Goal: Task Accomplishment & Management: Use online tool/utility

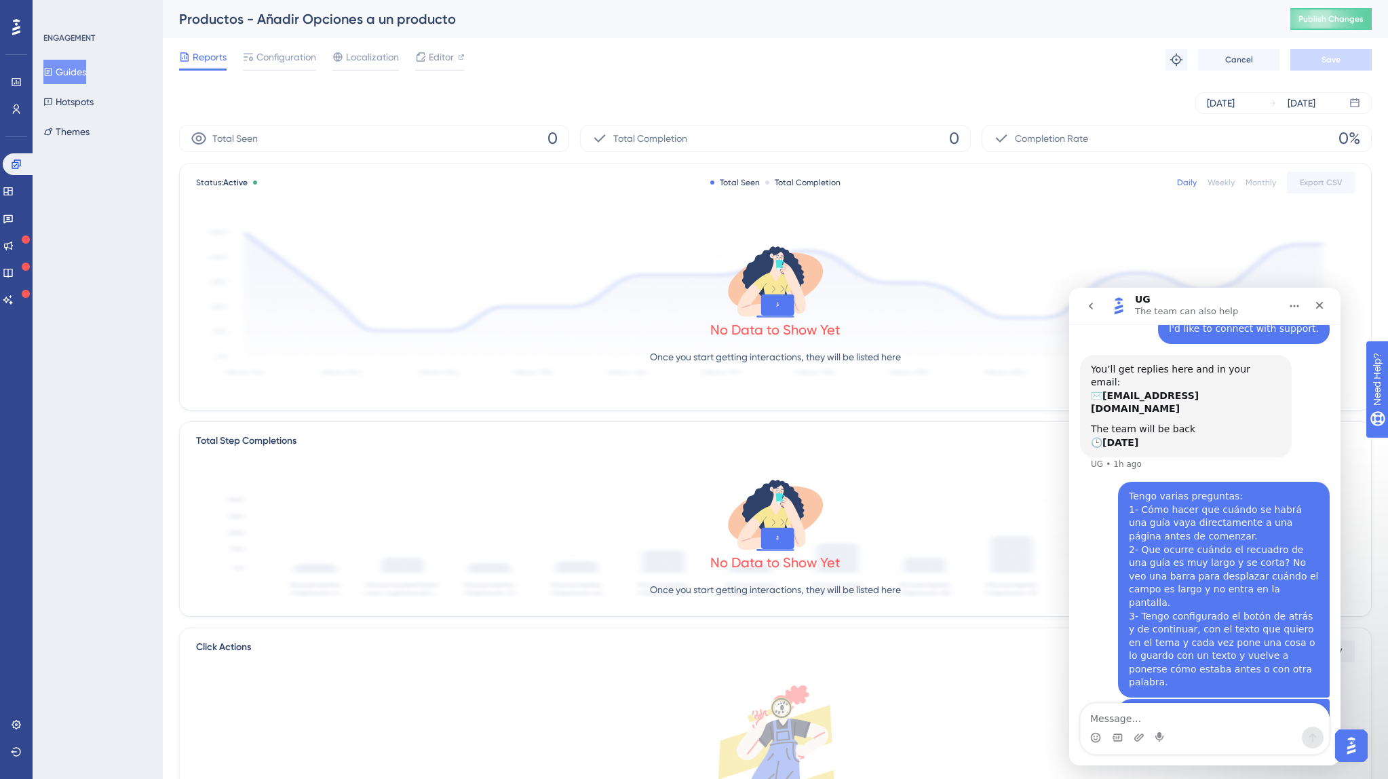
click at [1318, 20] on span "Publish Changes" at bounding box center [1330, 19] width 65 height 11
click at [86, 68] on button "Guides" at bounding box center [64, 72] width 43 height 24
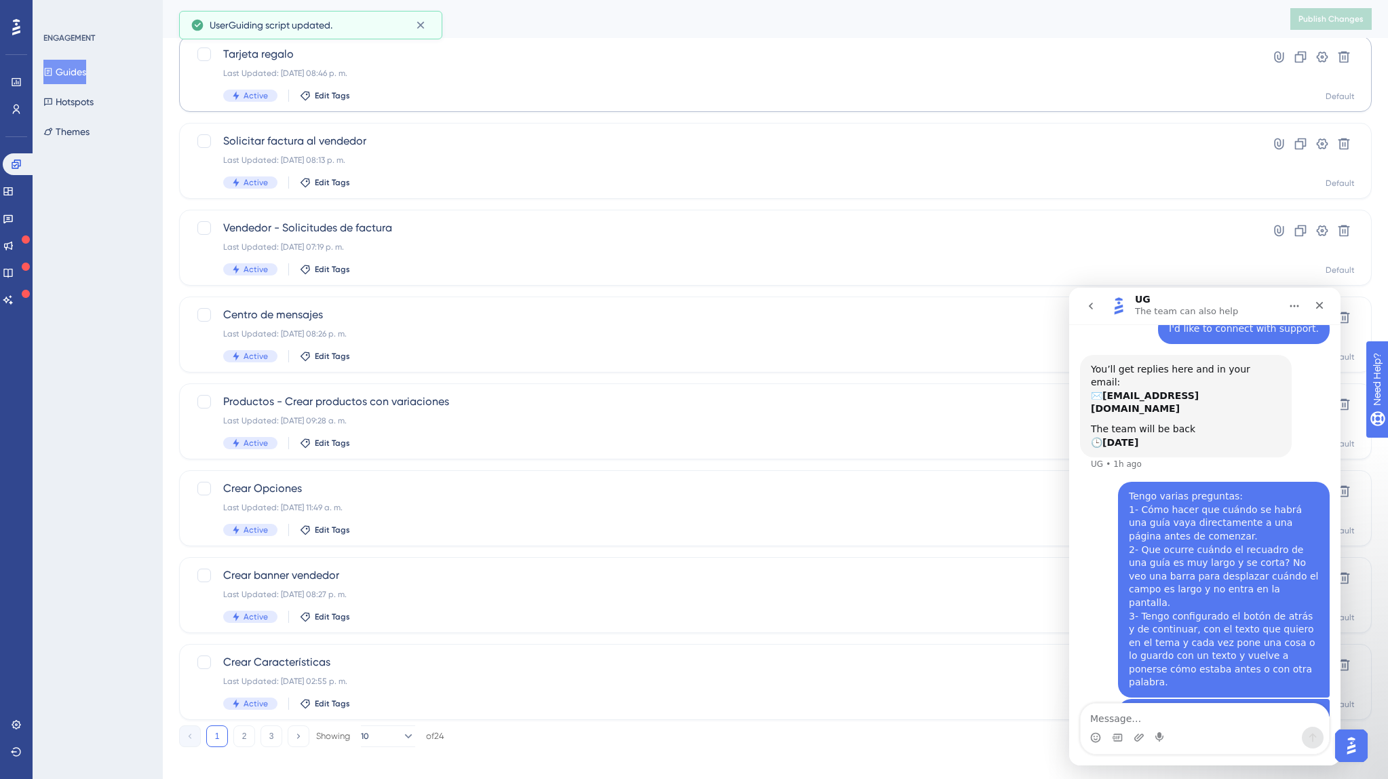
scroll to position [274, 0]
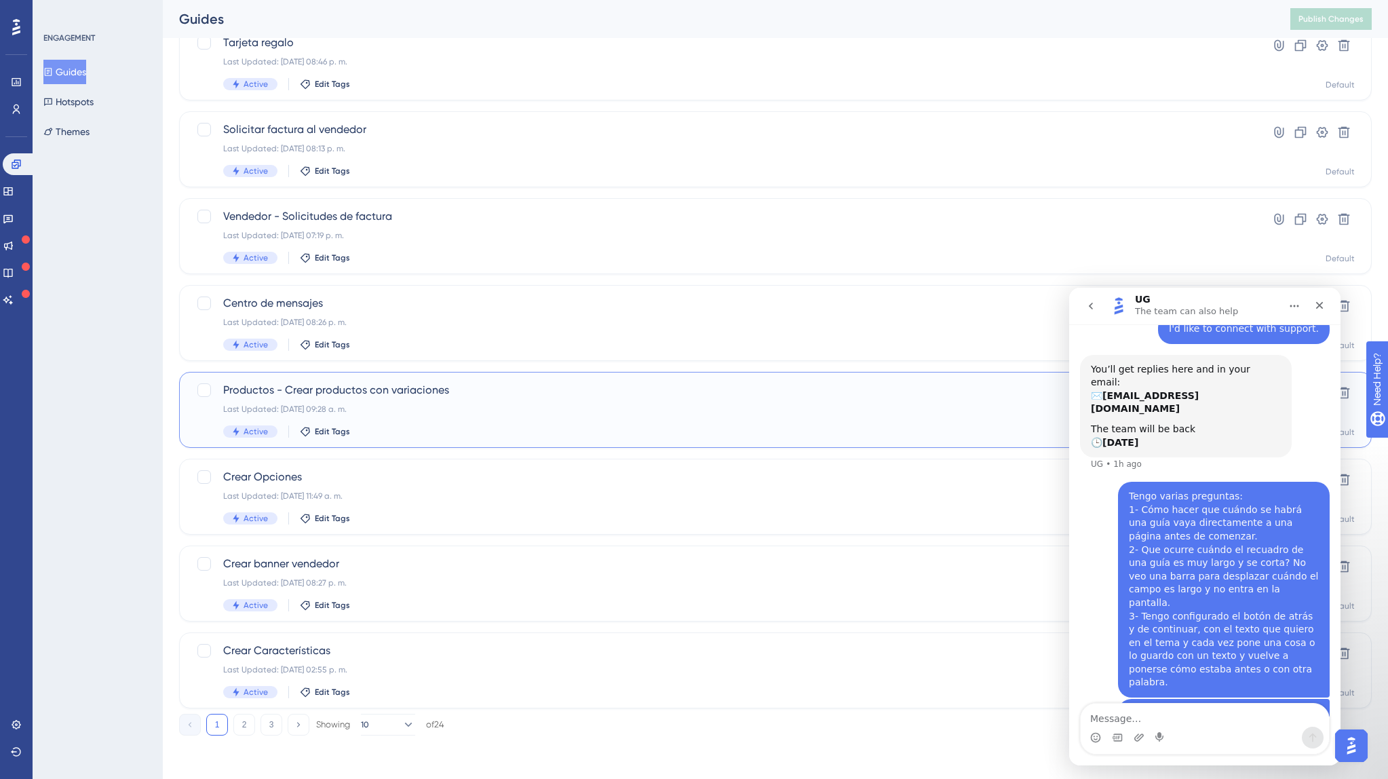
click at [314, 394] on span "Productos - Crear productos con variaciones" at bounding box center [721, 390] width 996 height 16
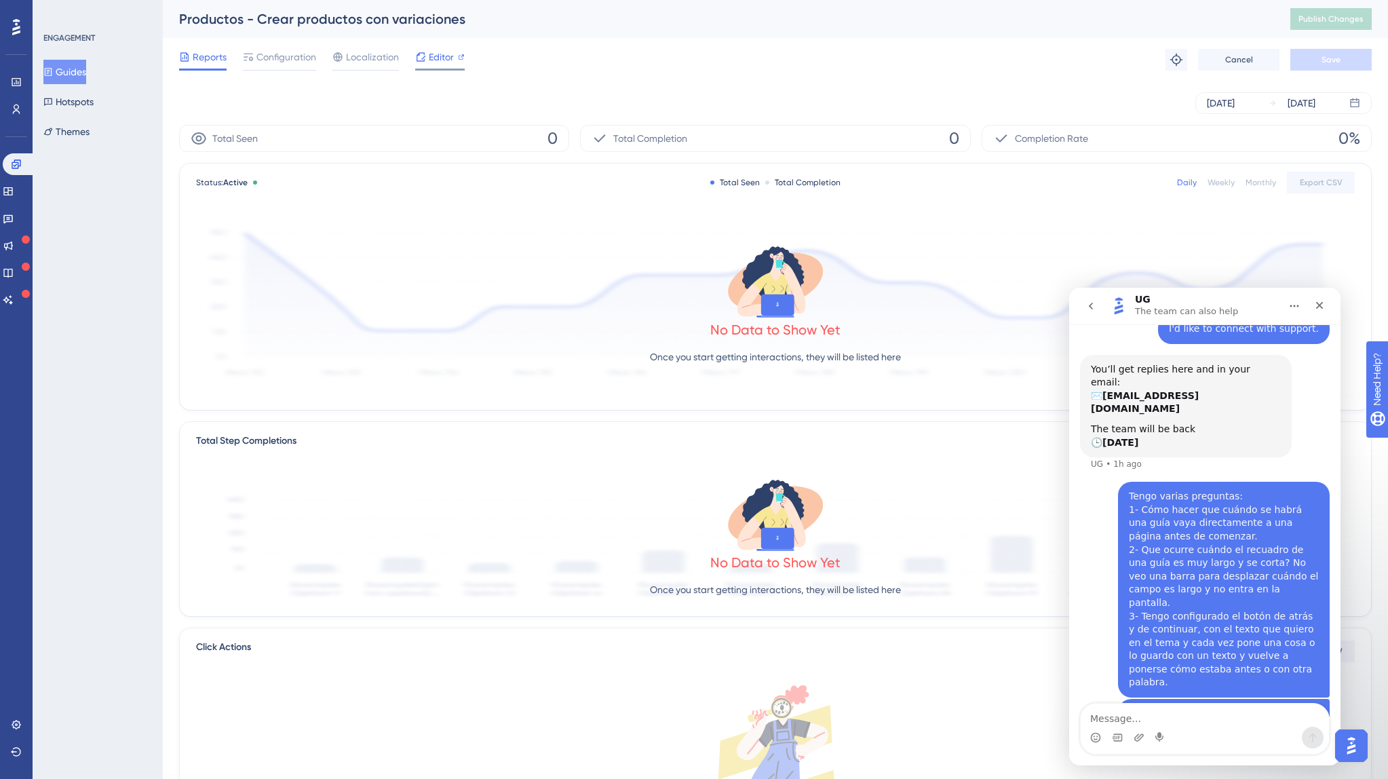
click at [444, 60] on span "Editor" at bounding box center [441, 57] width 25 height 16
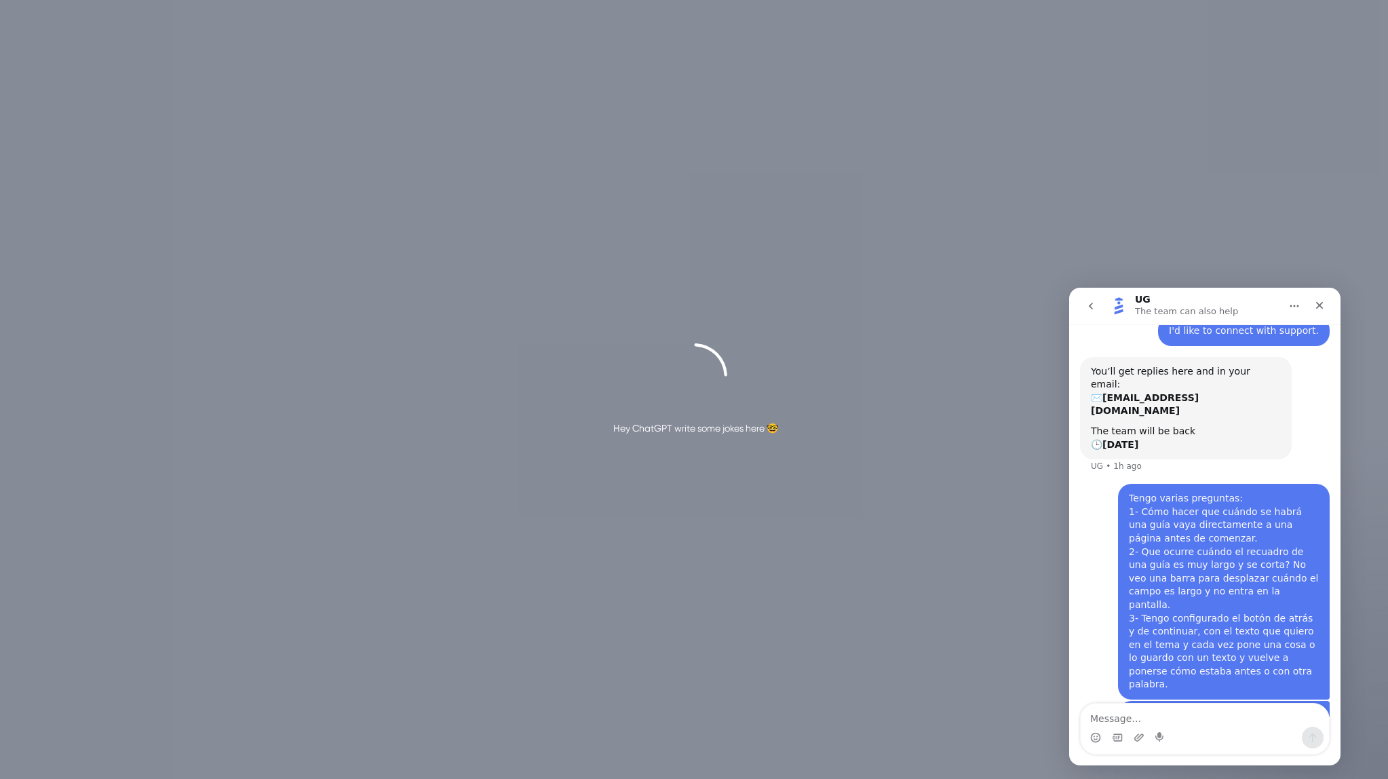
scroll to position [80, 0]
